Goal: Find specific page/section: Find specific page/section

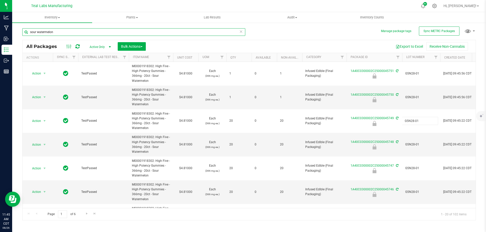
click at [71, 31] on input "sour watermelon" at bounding box center [133, 32] width 223 height 8
type input "bulk dist"
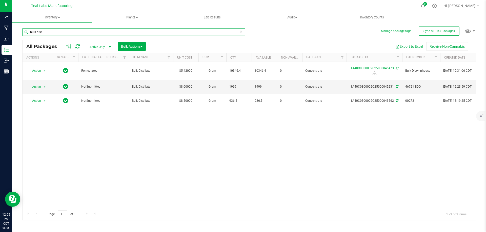
click at [71, 33] on input "bulk dist" at bounding box center [133, 32] width 223 height 8
click at [71, 32] on input "bulk dist" at bounding box center [133, 32] width 223 height 8
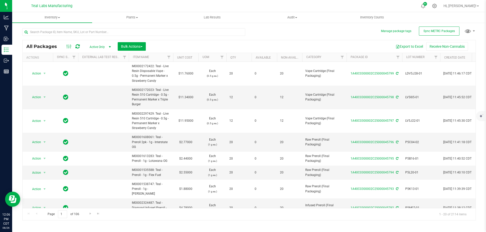
click at [252, 41] on div "All Packages Active Only Active Only Lab Samples Locked All External Internal B…" at bounding box center [249, 46] width 453 height 13
